Goal: Ask a question: Seek information or help from site administrators or community

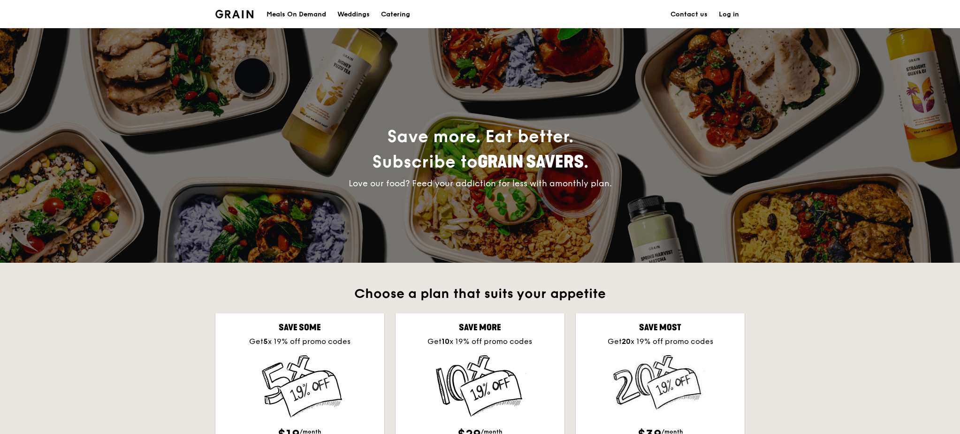
click at [736, 15] on link "Log in" at bounding box center [728, 14] width 31 height 28
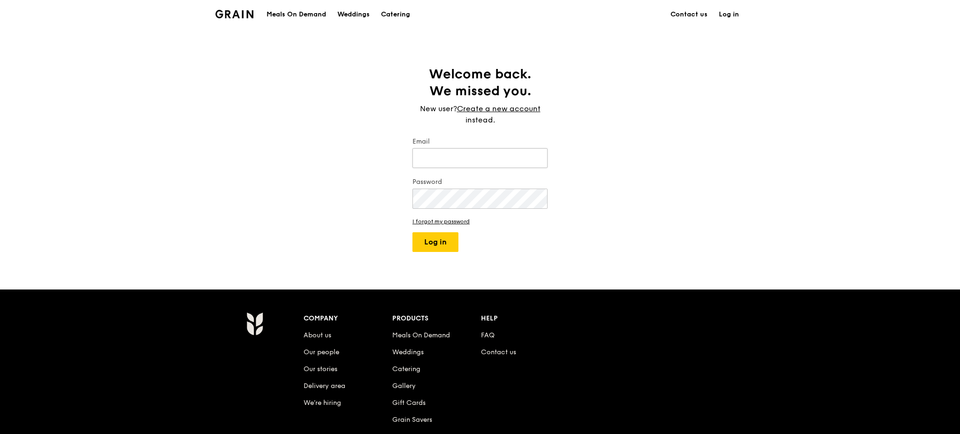
drag, startPoint x: 435, startPoint y: 161, endPoint x: 473, endPoint y: 158, distance: 38.1
click at [435, 161] on input "Email" at bounding box center [480, 158] width 135 height 20
type input "[EMAIL_ADDRESS][DOMAIN_NAME]"
click at [431, 241] on button "Log in" at bounding box center [436, 242] width 46 height 20
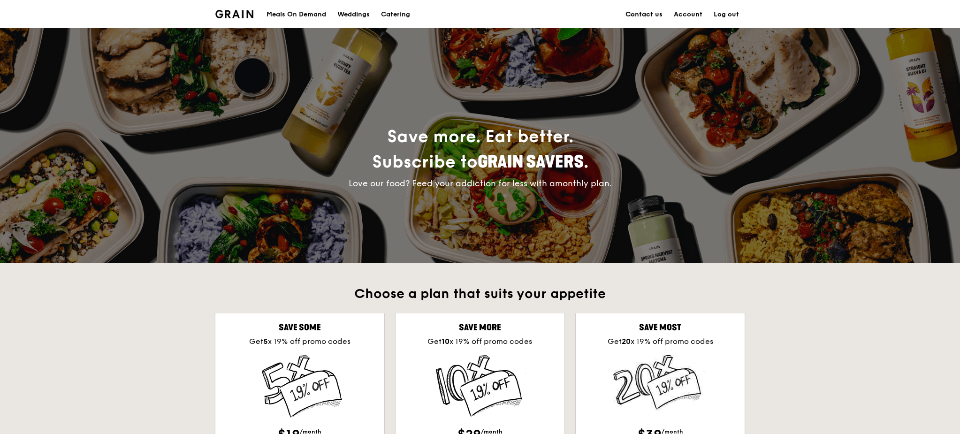
click at [648, 10] on link "Contact us" at bounding box center [644, 14] width 48 height 28
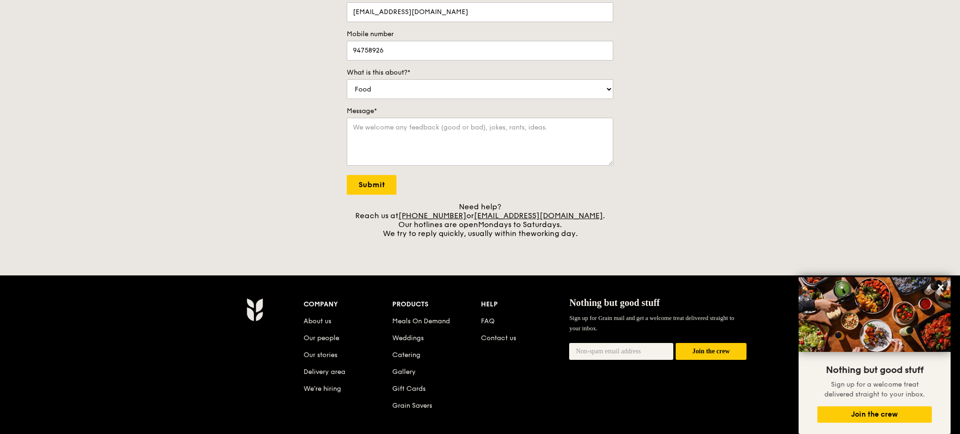
scroll to position [70, 0]
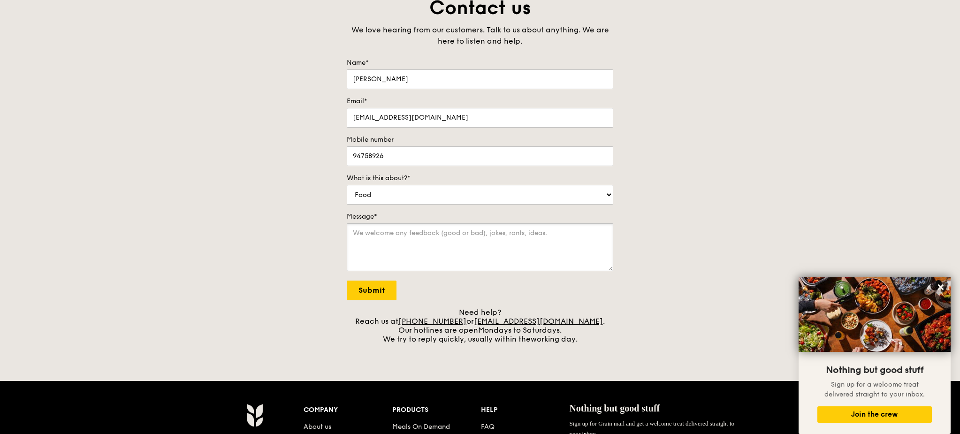
click at [425, 252] on textarea "Message*" at bounding box center [480, 247] width 267 height 48
click at [399, 192] on select "Food Service Billing/Payment Catering Others" at bounding box center [480, 195] width 267 height 20
select select "Billing/Payment"
click at [347, 186] on select "Food Service Billing/Payment Catering Others" at bounding box center [480, 195] width 267 height 20
click at [396, 260] on textarea "Message*" at bounding box center [480, 247] width 267 height 48
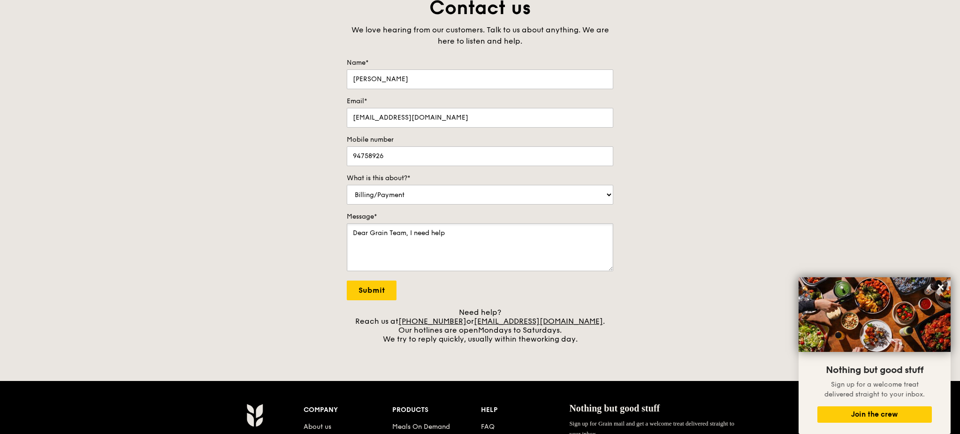
click at [458, 238] on textarea "Dear Grain Team, I need help" at bounding box center [480, 247] width 267 height 48
click at [472, 237] on textarea "Dear Grain Team, I need help" at bounding box center [480, 247] width 267 height 48
drag, startPoint x: 497, startPoint y: 243, endPoint x: 262, endPoint y: 234, distance: 235.3
click at [262, 234] on div "Contact us We love hearing from our customers. Talk to us about anything. We ar…" at bounding box center [480, 169] width 960 height 348
click at [405, 238] on textarea "Dear Grain Team, I need help" at bounding box center [480, 247] width 267 height 48
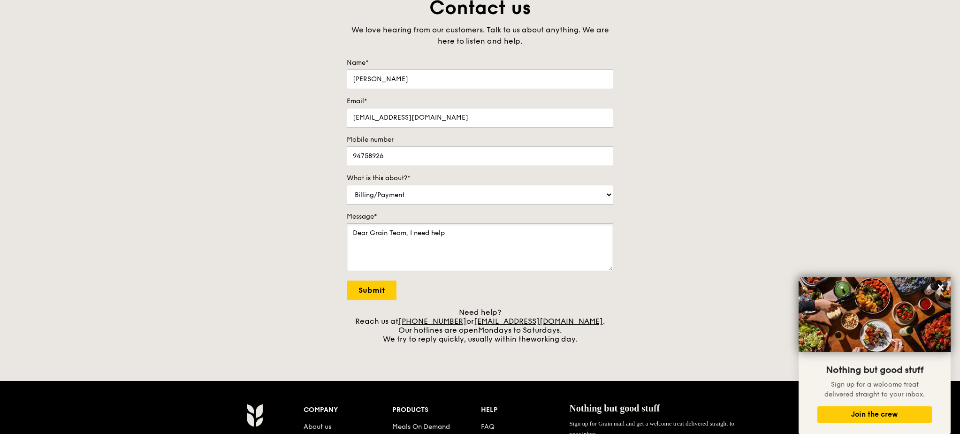
click at [492, 240] on textarea "Dear Grain Team, I need help" at bounding box center [480, 247] width 267 height 48
drag, startPoint x: 516, startPoint y: 241, endPoint x: 175, endPoint y: 217, distance: 341.6
click at [175, 217] on div "Contact us We love hearing from our customers. Talk to us about anything. We ar…" at bounding box center [480, 169] width 960 height 348
paste textarea "Hi Grain Team, I need your help to check my subscription under [EMAIL_ADDRESS][…"
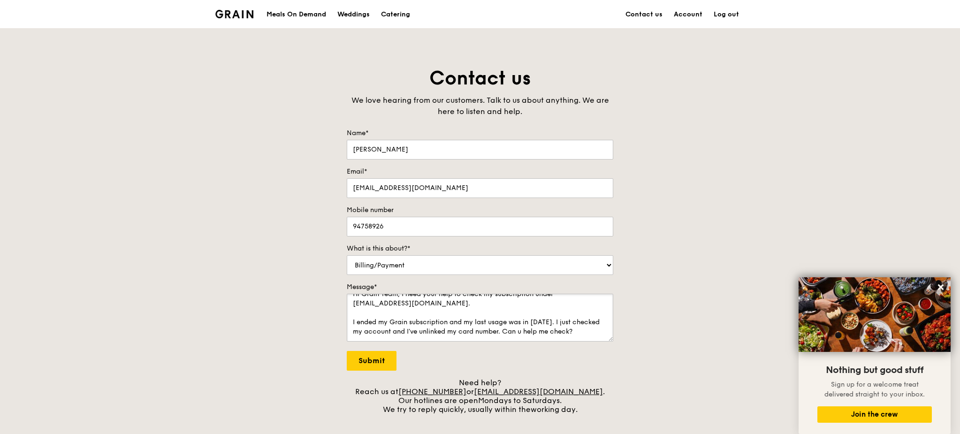
scroll to position [18, 0]
click at [563, 313] on textarea "Hi Grain Team, I need your help to check my subscription under [EMAIL_ADDRESS][…" at bounding box center [480, 318] width 267 height 48
click at [409, 331] on textarea "Hi Grain Team, I need your help to check my subscription under [EMAIL_ADDRESS][…" at bounding box center [480, 318] width 267 height 48
click at [447, 331] on textarea "Hi Grain Team, I need your help to check my subscription under [EMAIL_ADDRESS][…" at bounding box center [480, 318] width 267 height 48
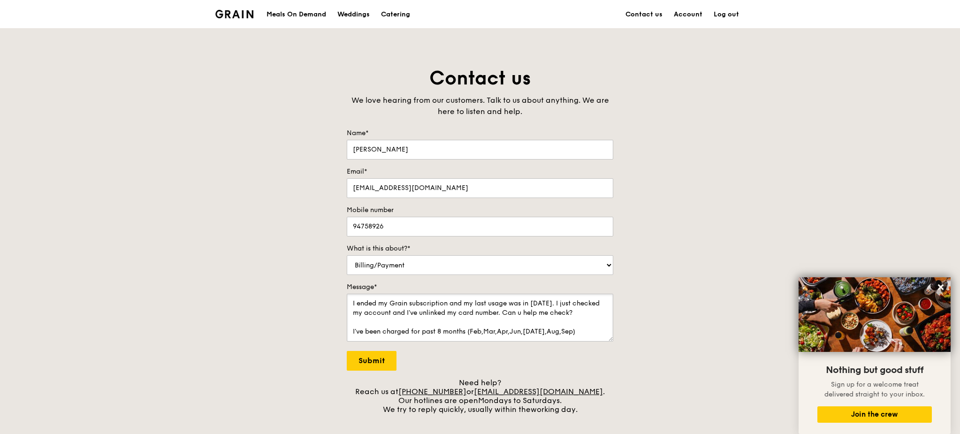
click at [476, 338] on textarea "Hi Grain Team, I need your help to check my subscription under [EMAIL_ADDRESS][…" at bounding box center [480, 318] width 267 height 48
click at [491, 337] on textarea "Hi Grain Team, I need your help to check my subscription under [EMAIL_ADDRESS][…" at bounding box center [480, 318] width 267 height 48
click at [505, 338] on textarea "Hi Grain Team, I need your help to check my subscription under [EMAIL_ADDRESS][…" at bounding box center [480, 318] width 267 height 48
click at [514, 338] on textarea "Hi Grain Team, I need your help to check my subscription under [EMAIL_ADDRESS][…" at bounding box center [480, 318] width 267 height 48
click at [529, 338] on textarea "Hi Grain Team, I need your help to check my subscription under [EMAIL_ADDRESS][…" at bounding box center [480, 318] width 267 height 48
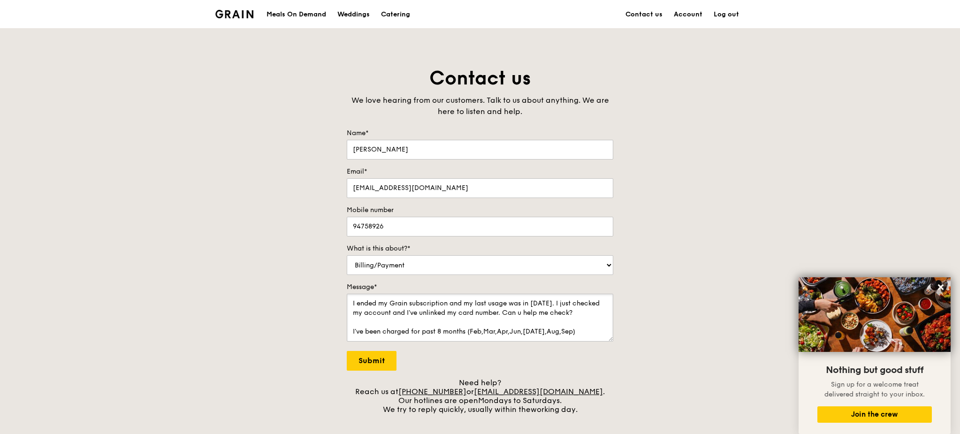
click at [535, 338] on textarea "Hi Grain Team, I need your help to check my subscription under [EMAIL_ADDRESS][…" at bounding box center [480, 318] width 267 height 48
click at [557, 335] on textarea "Hi Grain Team, I need your help to check my subscription under [EMAIL_ADDRESS][…" at bounding box center [480, 318] width 267 height 48
drag, startPoint x: 562, startPoint y: 335, endPoint x: 552, endPoint y: 335, distance: 9.4
click at [552, 335] on textarea "Hi Grain Team, I need your help to check my subscription under [EMAIL_ADDRESS][…" at bounding box center [480, 318] width 267 height 48
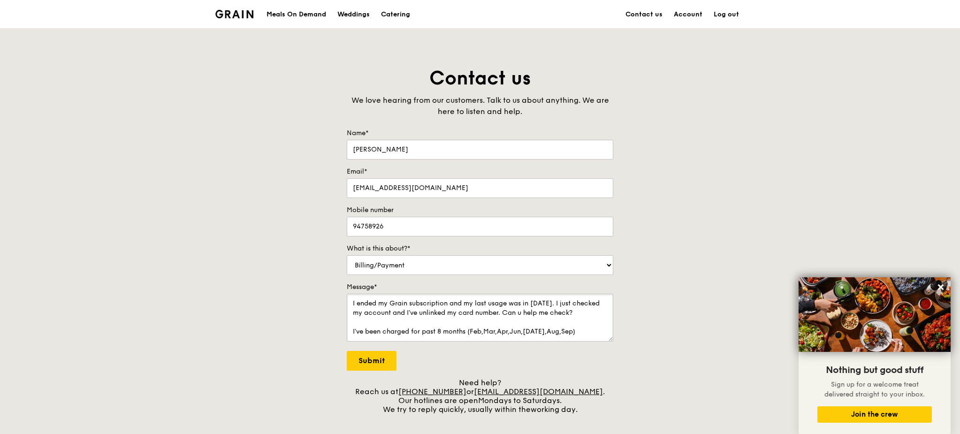
click at [469, 329] on textarea "Hi Grain Team, I need your help to check my subscription under [EMAIL_ADDRESS][…" at bounding box center [480, 318] width 267 height 48
click at [473, 329] on textarea "Hi Grain Team, I need your help to check my subscription under [EMAIL_ADDRESS][…" at bounding box center [480, 318] width 267 height 48
click at [470, 329] on textarea "Hi Grain Team, I need your help to check my subscription under [EMAIL_ADDRESS][…" at bounding box center [480, 318] width 267 height 48
drag, startPoint x: 480, startPoint y: 338, endPoint x: 313, endPoint y: 334, distance: 167.6
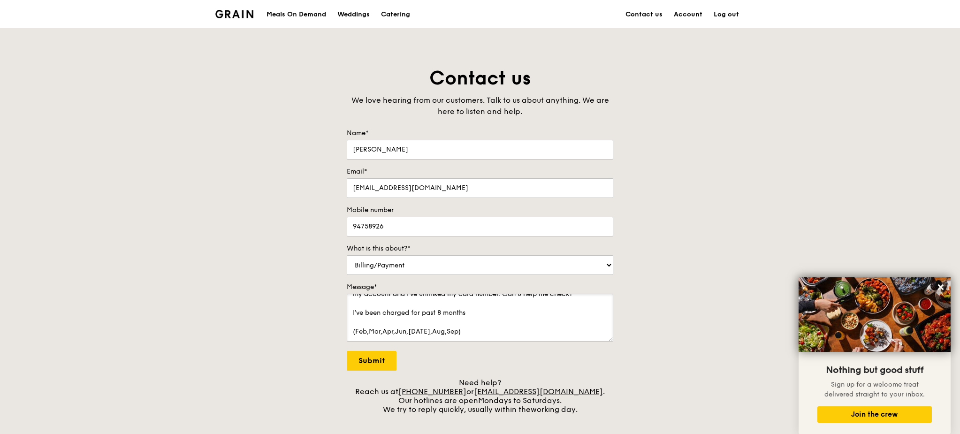
click at [313, 334] on div "Contact us We love hearing from our customers. Talk to us about anything. We ar…" at bounding box center [480, 240] width 960 height 348
click at [497, 317] on textarea "Hi Grain Team, I need your help to check my subscription under [EMAIL_ADDRESS][…" at bounding box center [480, 318] width 267 height 48
paste textarea "HX19OFF20C1"
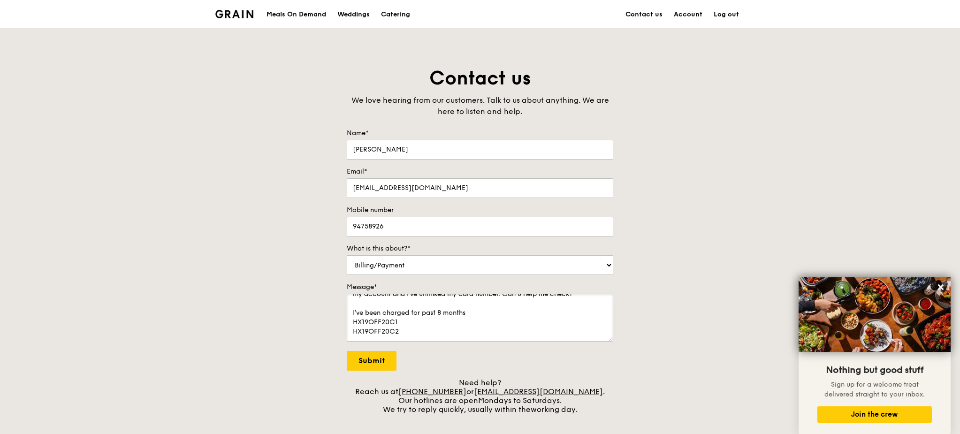
paste textarea "HX19OFF20C1"
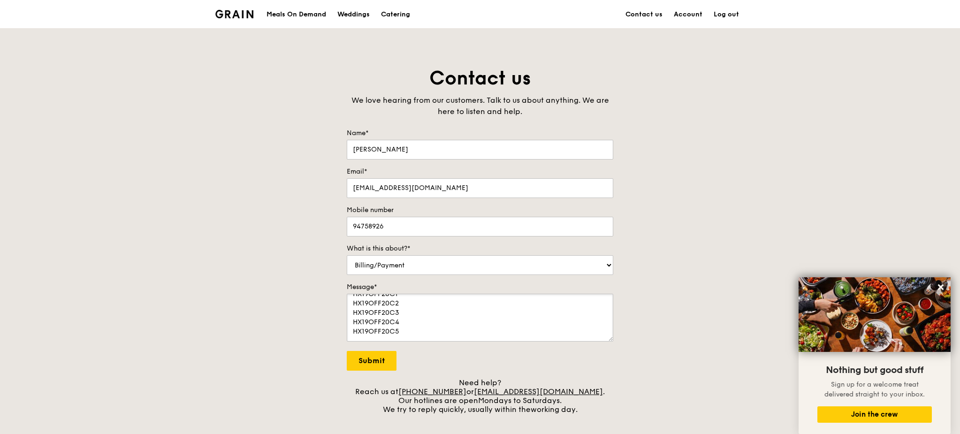
scroll to position [89, 0]
paste textarea "HX19OFF20C1"
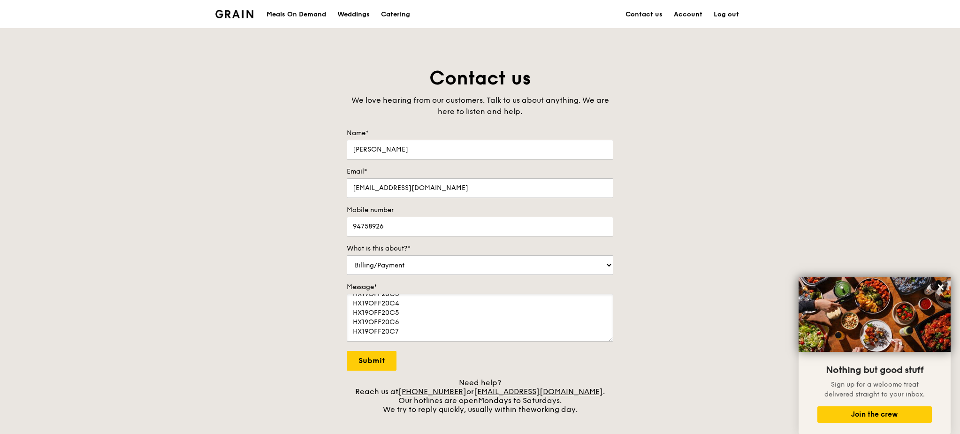
paste textarea "HX19OFF20C1"
drag, startPoint x: 415, startPoint y: 306, endPoint x: 387, endPoint y: 307, distance: 28.2
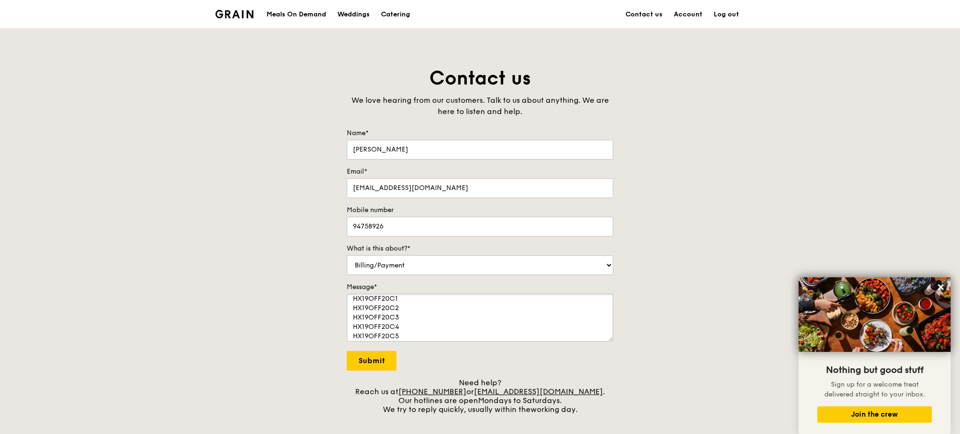
click at [406, 306] on textarea "Hi Grain Team, I need your help to check my subscription under [EMAIL_ADDRESS][…" at bounding box center [480, 318] width 267 height 48
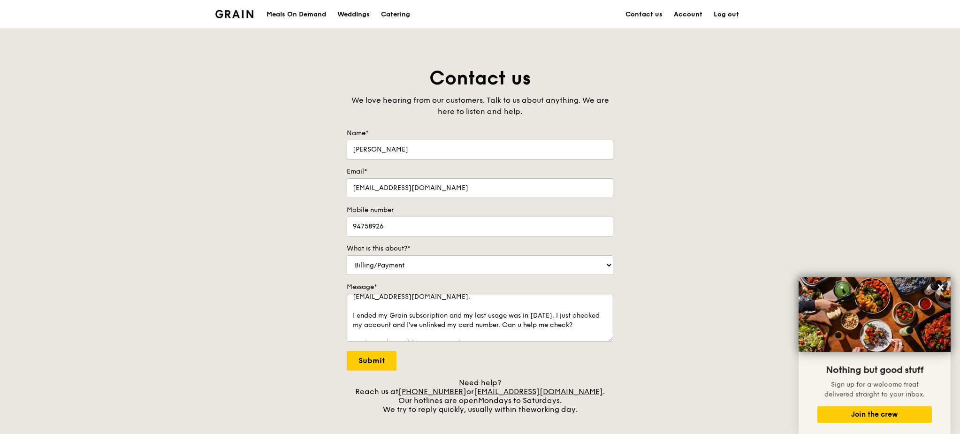
drag, startPoint x: 387, startPoint y: 307, endPoint x: 348, endPoint y: 303, distance: 39.1
click at [348, 303] on textarea "Hi Grain Team, I need your help to check my subscription under [EMAIL_ADDRESS][…" at bounding box center [480, 318] width 267 height 48
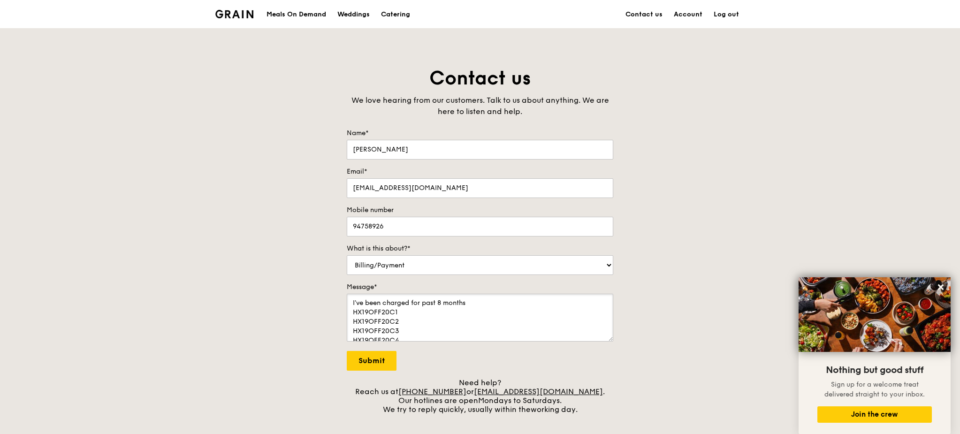
scroll to position [82, 0]
click at [406, 306] on textarea "Hi Grain Team, I need your help to check my subscription under [EMAIL_ADDRESS][…" at bounding box center [480, 318] width 267 height 48
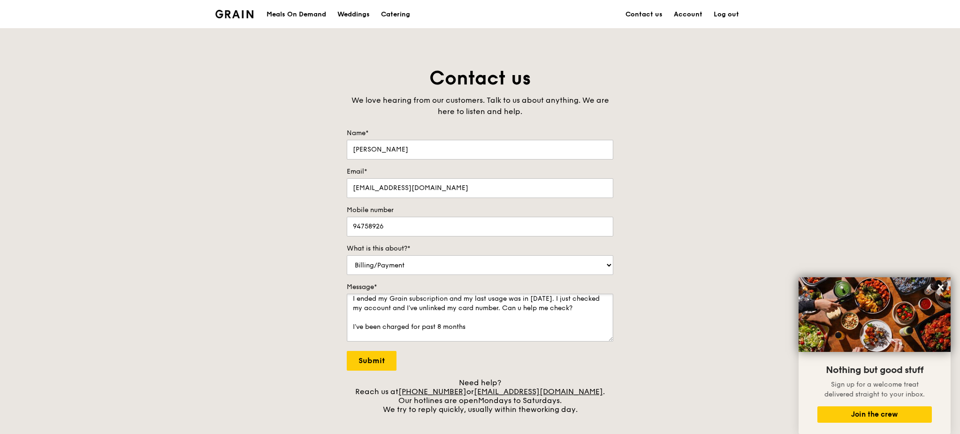
scroll to position [0, 0]
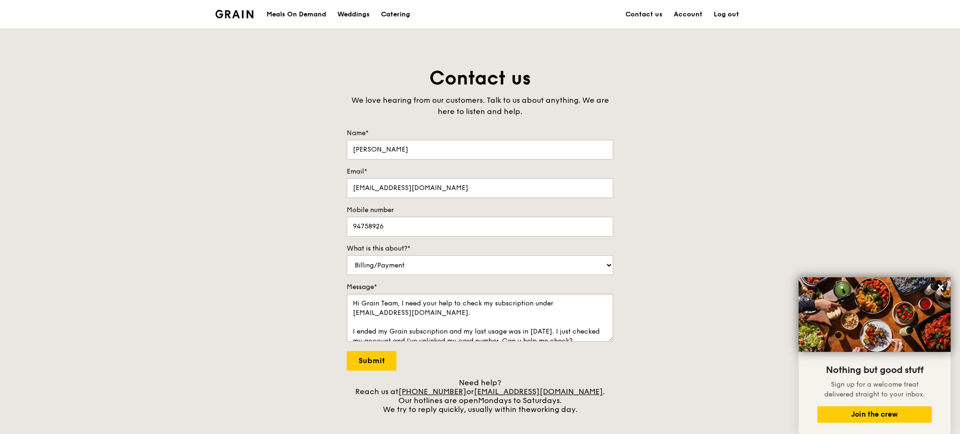
click at [427, 320] on textarea "Hi Grain Team, I need your help to check my subscription under [EMAIL_ADDRESS][…" at bounding box center [480, 318] width 267 height 48
click at [458, 333] on textarea "Hi Grain Team, I need your help to check my subscription under [EMAIL_ADDRESS][…" at bounding box center [480, 318] width 267 height 48
click at [565, 332] on textarea "Hi Grain Team, I need your help to check my subscription under [EMAIL_ADDRESS][…" at bounding box center [480, 318] width 267 height 48
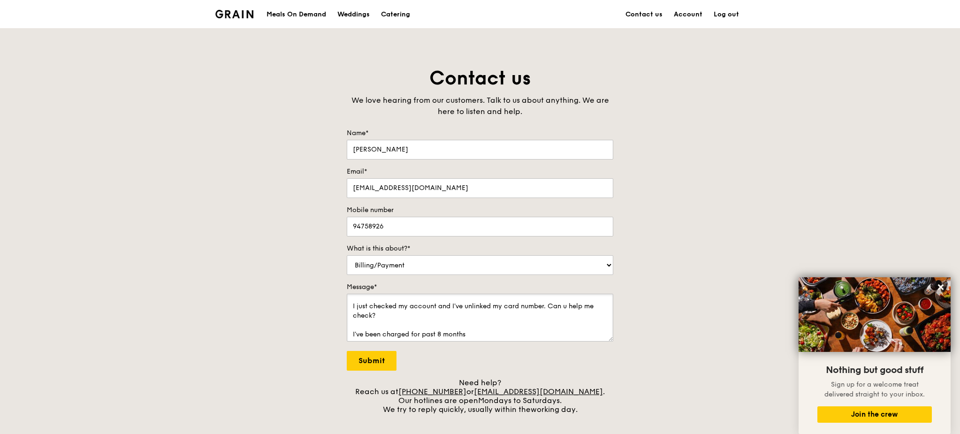
scroll to position [23, 0]
click at [550, 338] on textarea "Hi Grain Team, I need your help to check my subscription under [EMAIL_ADDRESS][…" at bounding box center [480, 318] width 267 height 48
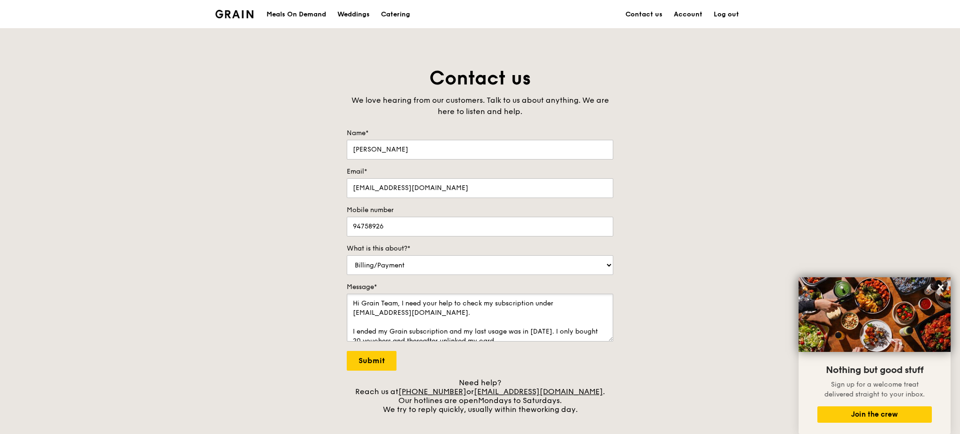
drag, startPoint x: 489, startPoint y: 327, endPoint x: 366, endPoint y: 296, distance: 126.8
click at [366, 296] on textarea "Hi Grain Team, I need your help to check my subscription under [EMAIL_ADDRESS][…" at bounding box center [480, 318] width 267 height 48
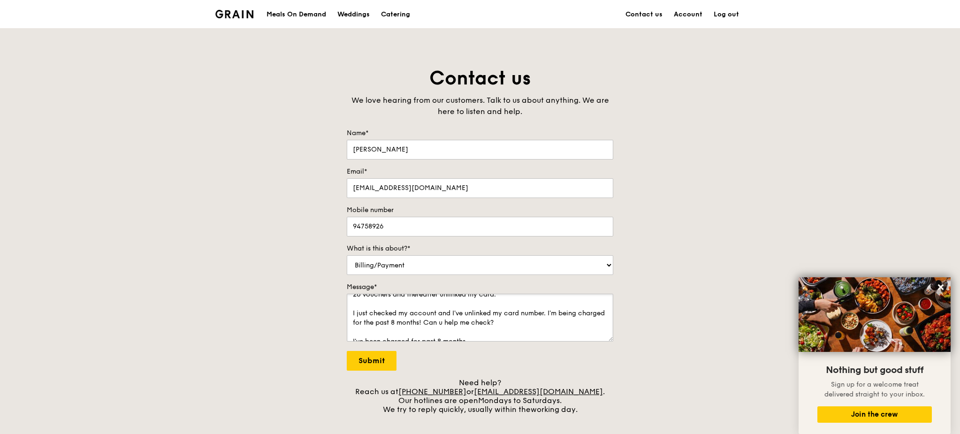
scroll to position [70, 0]
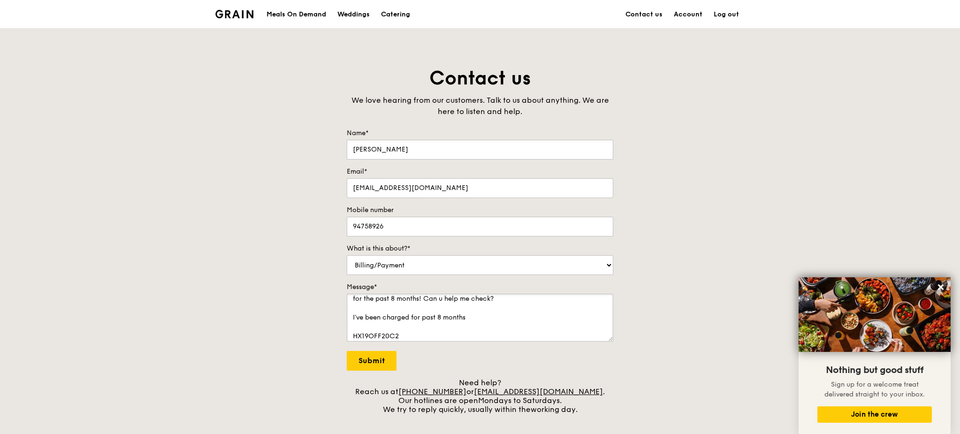
click at [458, 317] on textarea "Hi Grain Team, I need your help to check my subscription under [EMAIL_ADDRESS][…" at bounding box center [480, 318] width 267 height 48
drag, startPoint x: 485, startPoint y: 317, endPoint x: 369, endPoint y: 318, distance: 115.5
click at [369, 318] on textarea "Hi Grain Team, I need your help to check my subscription under [EMAIL_ADDRESS][…" at bounding box center [480, 318] width 267 height 48
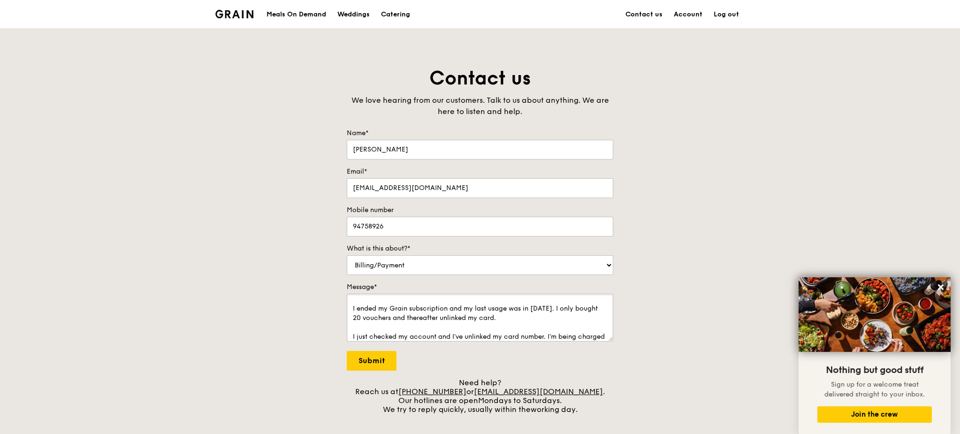
scroll to position [0, 0]
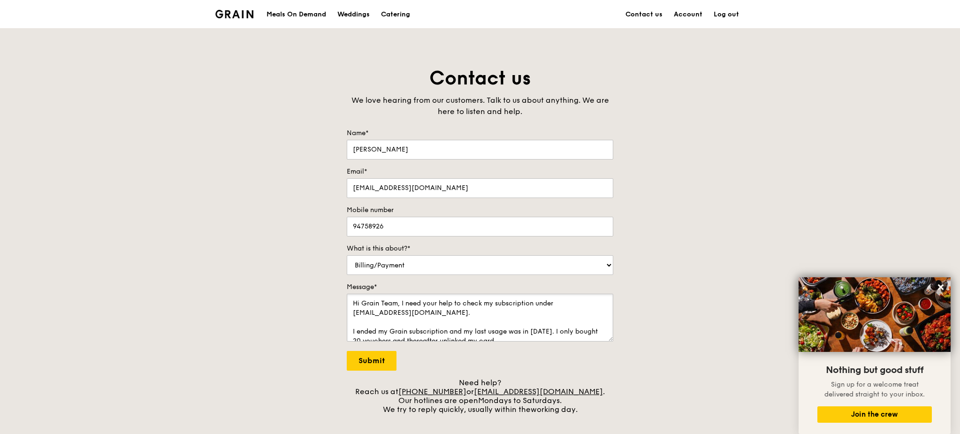
click at [396, 334] on textarea "Hi Grain Team, I need your help to check my subscription under [EMAIL_ADDRESS][…" at bounding box center [480, 318] width 267 height 48
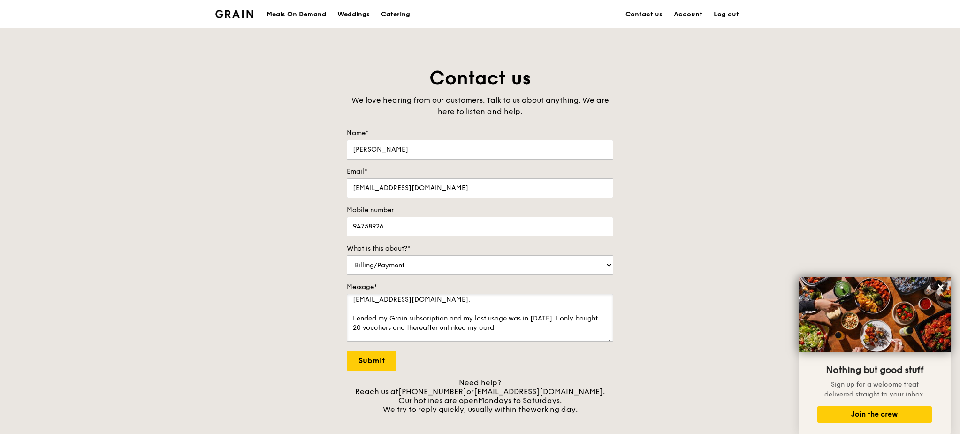
click at [379, 327] on textarea "Hi Grain Team, I need your help to check my subscription under [EMAIL_ADDRESS][…" at bounding box center [480, 318] width 267 height 48
click at [418, 327] on textarea "Hi Grain Team, I need your help to check my subscription under [EMAIL_ADDRESS][…" at bounding box center [480, 318] width 267 height 48
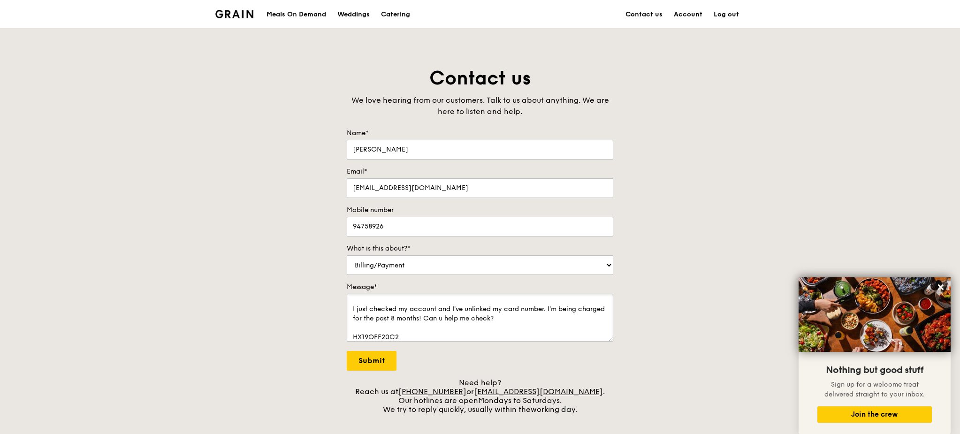
click at [533, 320] on textarea "Hi Grain Team, I need your help to check my subscription under [EMAIL_ADDRESS][…" at bounding box center [480, 318] width 267 height 48
click at [431, 335] on textarea "Hi Grain Team, I need your help to check my subscription under [EMAIL_ADDRESS][…" at bounding box center [480, 318] width 267 height 48
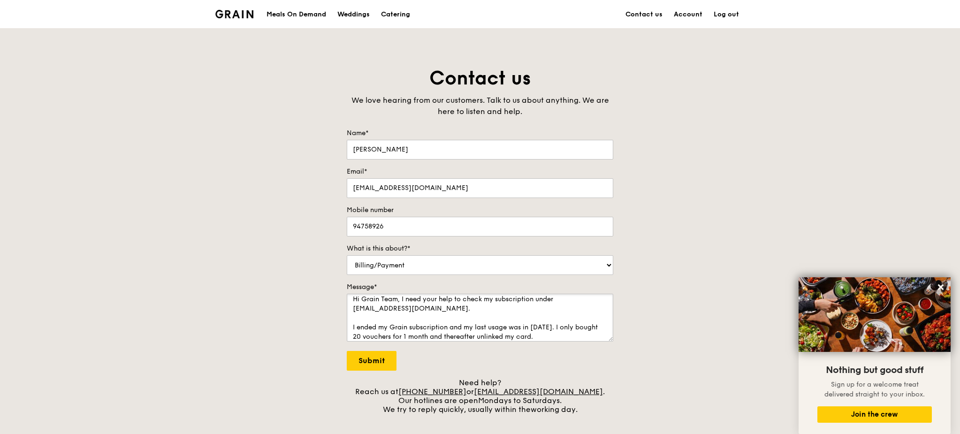
click at [448, 309] on textarea "Hi Grain Team, I need your help to check my subscription under [EMAIL_ADDRESS][…" at bounding box center [480, 318] width 267 height 48
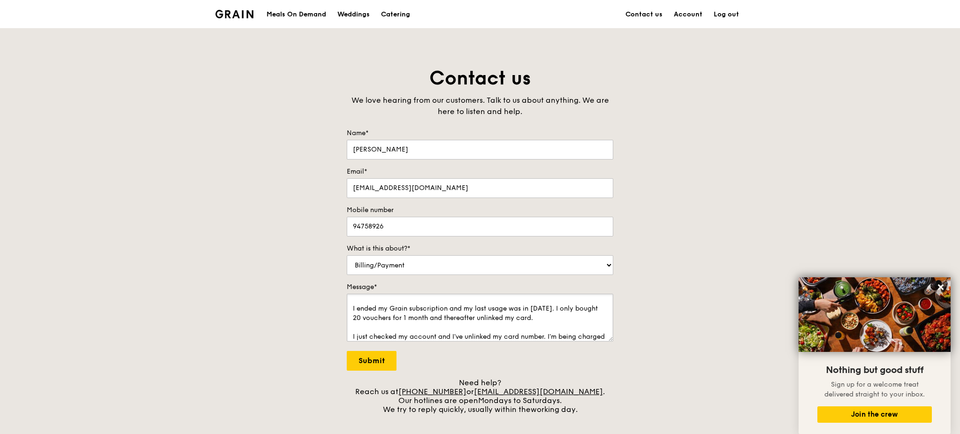
scroll to position [61, 0]
type textarea "Hi Grain Team, I need your help to check my subscription under [EMAIL_ADDRESS][…"
click at [360, 368] on input "Submit" at bounding box center [372, 361] width 50 height 20
select select "Food"
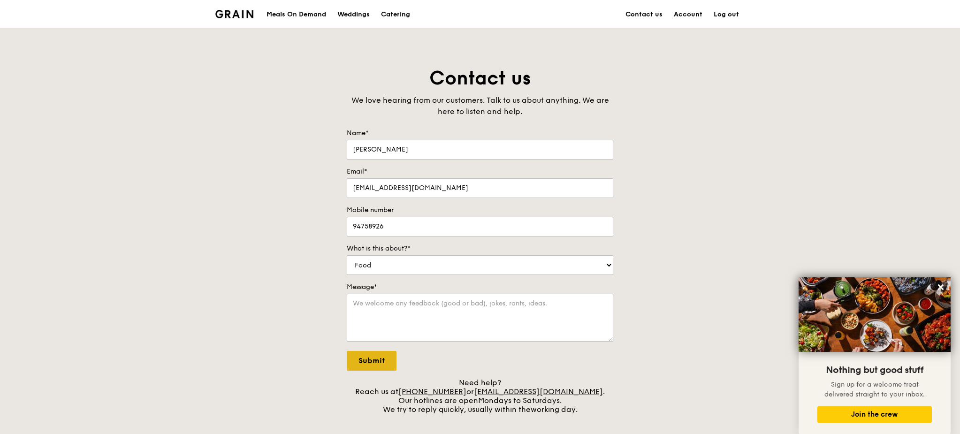
scroll to position [0, 0]
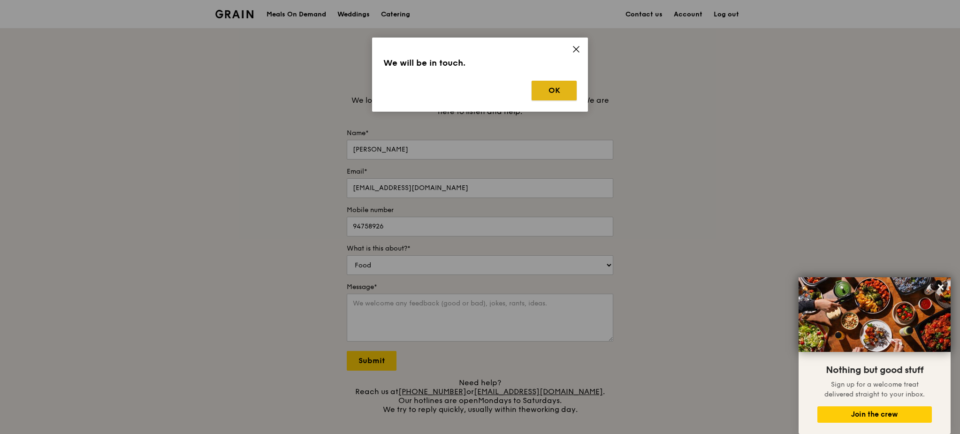
click at [538, 91] on button "OK" at bounding box center [554, 91] width 45 height 20
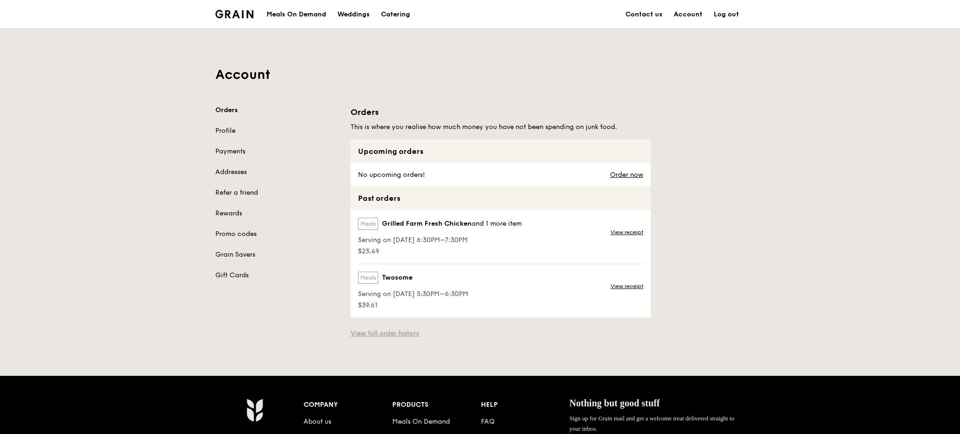
click at [353, 337] on link "View full order history" at bounding box center [385, 333] width 69 height 9
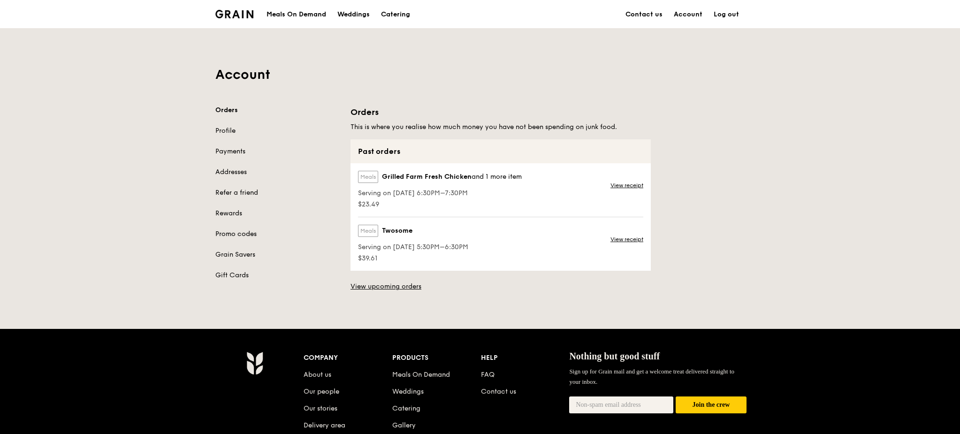
click at [236, 230] on link "Promo codes" at bounding box center [277, 234] width 124 height 9
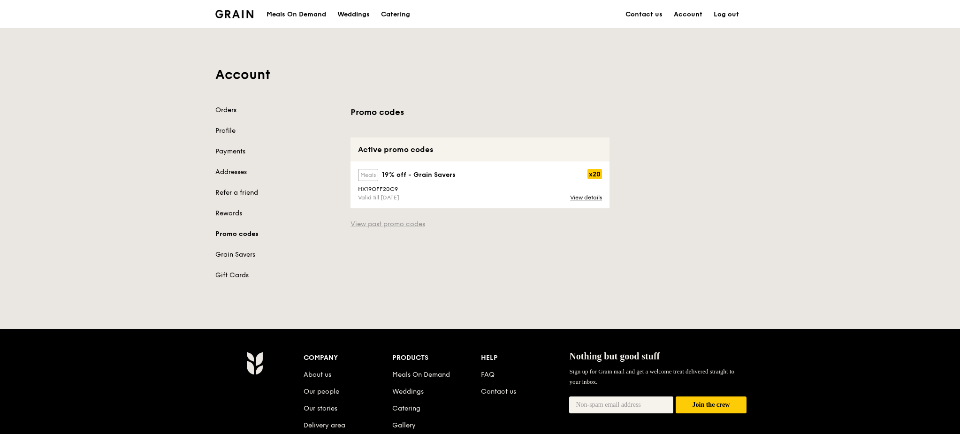
click at [363, 226] on link "View past promo codes" at bounding box center [480, 224] width 259 height 9
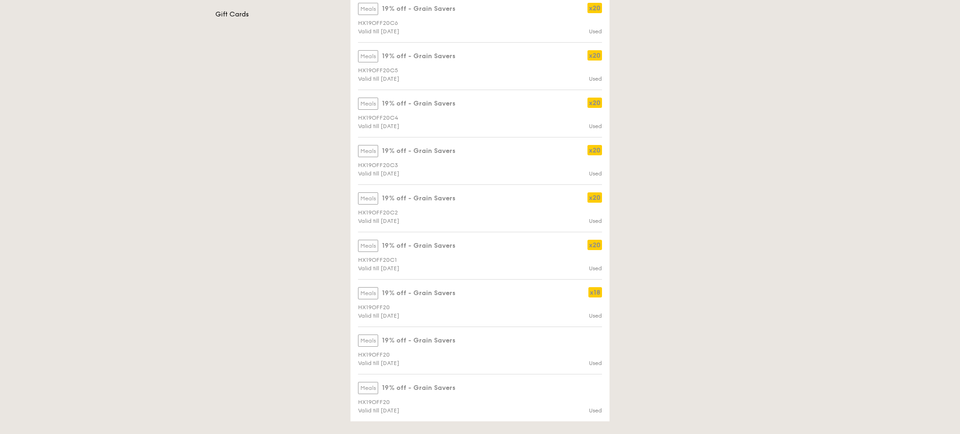
scroll to position [282, 0]
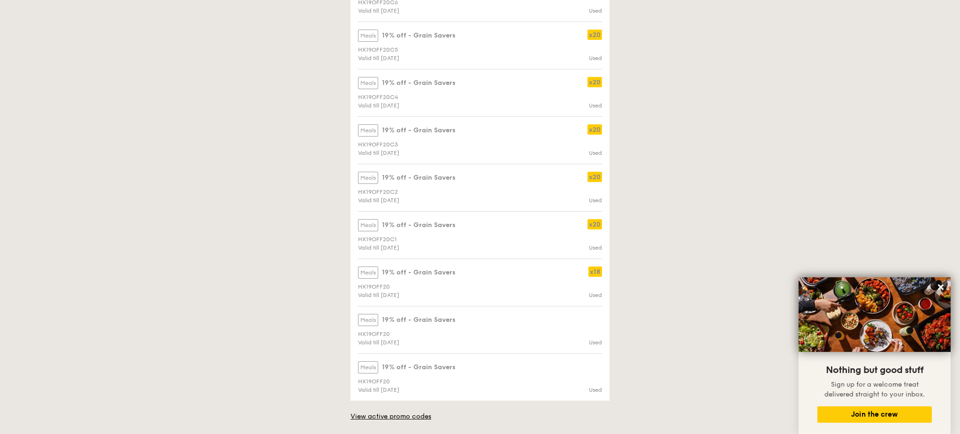
drag, startPoint x: 359, startPoint y: 241, endPoint x: 397, endPoint y: 238, distance: 38.1
click at [397, 238] on div "HX19OFF20C1" at bounding box center [479, 239] width 255 height 7
copy div "HX19OFF20C1"
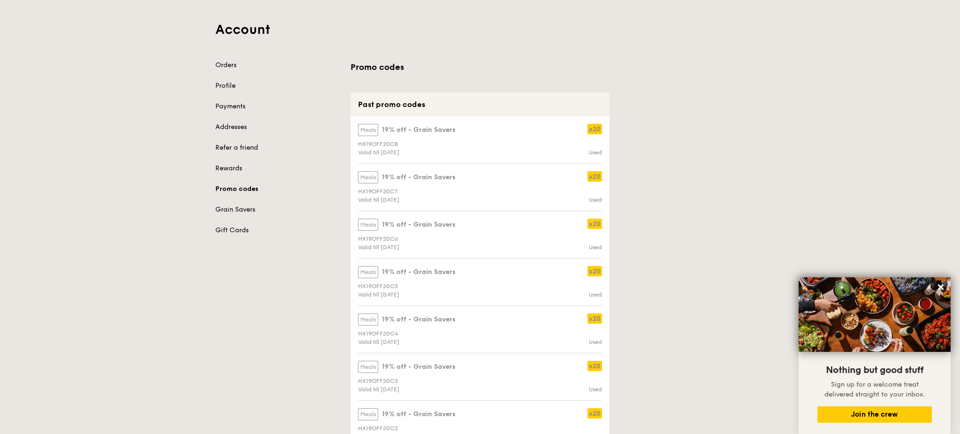
scroll to position [0, 0]
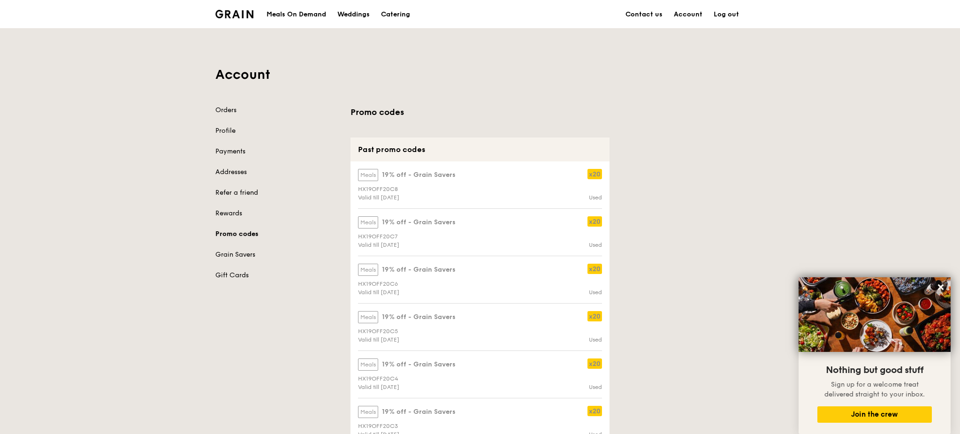
click at [238, 236] on link "Promo codes" at bounding box center [277, 234] width 124 height 9
click at [238, 109] on link "Orders" at bounding box center [277, 110] width 124 height 9
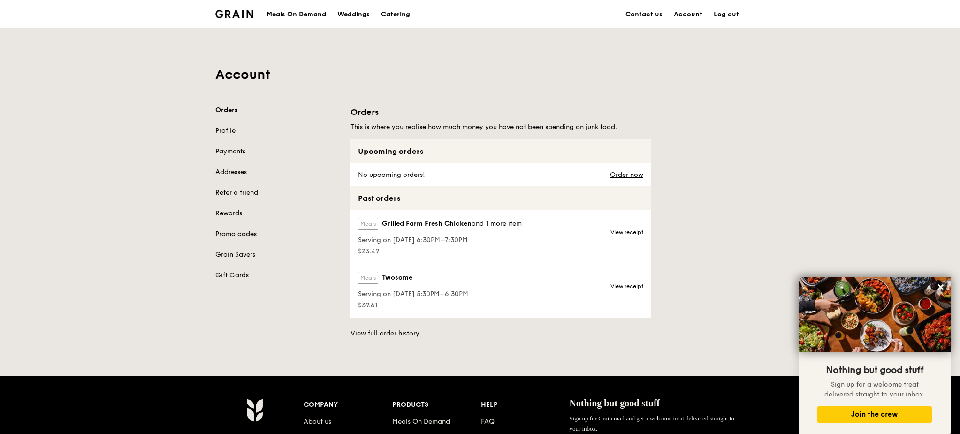
click at [242, 232] on link "Promo codes" at bounding box center [277, 234] width 124 height 9
